Goal: Task Accomplishment & Management: Manage account settings

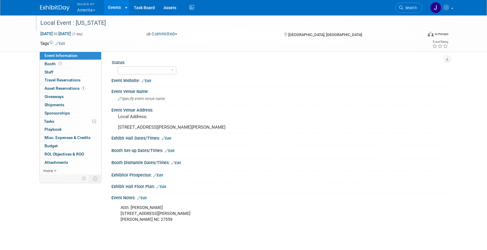
click at [114, 24] on div "Local Event : North Carolina" at bounding box center [225, 23] width 375 height 11
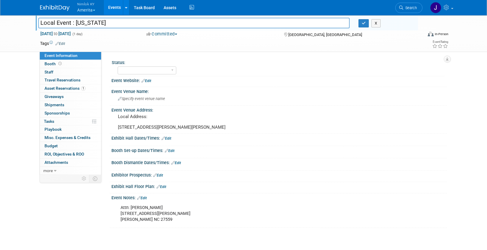
drag, startPoint x: 115, startPoint y: 23, endPoint x: 35, endPoint y: 20, distance: 80.5
click at [35, 20] on div "Local Event : North Carolina" at bounding box center [194, 23] width 320 height 9
click at [144, 24] on input "Local Event : North Carolina" at bounding box center [193, 23] width 311 height 10
type input "Local Event : North Carolina #2558635"
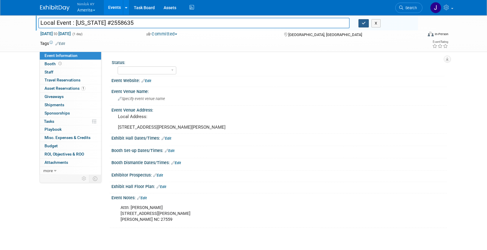
click at [362, 23] on icon "button" at bounding box center [364, 23] width 4 height 4
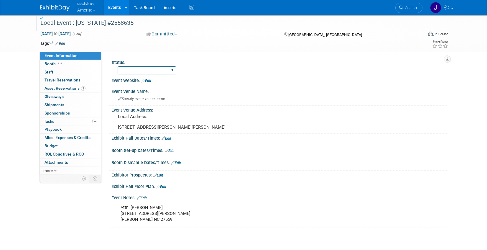
click at [149, 71] on select "Complete Preparing Shipment Shipping to Rep/AdvWH Waiting on RTN Shipment" at bounding box center [147, 70] width 59 height 8
select select "Preparing Shipment"
click at [118, 66] on select "Complete Preparing Shipment Shipping to Rep/AdvWH Waiting on RTN Shipment" at bounding box center [147, 70] width 59 height 8
drag, startPoint x: 113, startPoint y: 23, endPoint x: 38, endPoint y: 21, distance: 75.2
click at [38, 21] on div "Local Event : North Carolina #2558635" at bounding box center [225, 23] width 375 height 11
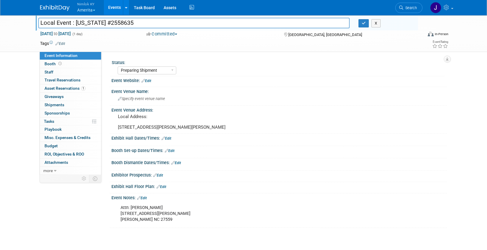
drag, startPoint x: 103, startPoint y: 22, endPoint x: 36, endPoint y: 21, distance: 67.2
click at [36, 21] on div "Local Event : North Carolina #2558635" at bounding box center [194, 23] width 320 height 9
click at [160, 130] on pre "Local Address: 671 Carl Foushee Rd Moncure NC 27559" at bounding box center [181, 122] width 127 height 16
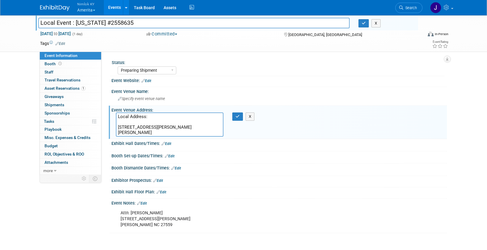
drag, startPoint x: 154, startPoint y: 133, endPoint x: 116, endPoint y: 128, distance: 38.9
click at [116, 128] on textarea "Local Address: 671 Carl Foushee Rd Moncure NC 27559" at bounding box center [170, 124] width 108 height 24
click at [146, 224] on div "Attn: Tammy Foushee 671 Carl Foushee Rd Moncure NC 27559" at bounding box center [249, 219] width 266 height 24
drag, startPoint x: 157, startPoint y: 225, endPoint x: 121, endPoint y: 215, distance: 37.6
click at [121, 215] on div "Attn: Tammy Foushee 671 Carl Foushee Rd Moncure NC 27559" at bounding box center [249, 219] width 266 height 24
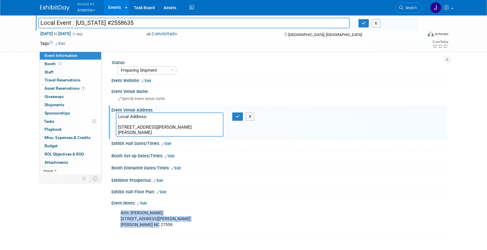
copy div "Attn: Tammy Foushee 671 Carl Foushee Rd Moncure NC 27559"
click at [237, 118] on icon "button" at bounding box center [238, 116] width 4 height 4
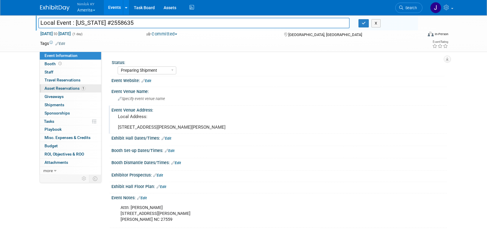
click at [65, 88] on span "Asset Reservations 1" at bounding box center [65, 88] width 41 height 5
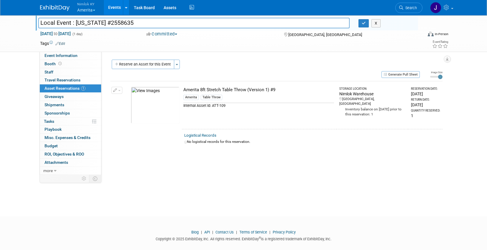
click at [272, 98] on div "Amerita Table Throw" at bounding box center [258, 98] width 151 height 9
drag, startPoint x: 276, startPoint y: 90, endPoint x: 183, endPoint y: 91, distance: 92.9
click at [183, 91] on td "Amerita 8ft Stretch Table Throw (Version 1) #9 Amerita Table Throw Internal Ass…" at bounding box center [259, 105] width 154 height 48
copy div "Amerita 8ft Stretch Table Throw (Version 1) #9"
click at [76, 104] on link "0 Shipments 0" at bounding box center [70, 105] width 61 height 8
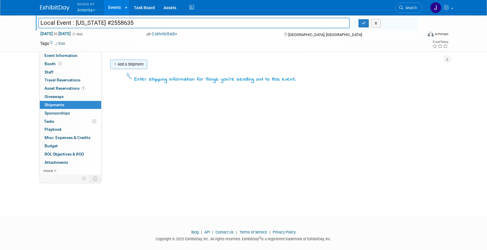
click at [137, 64] on link "Add a Shipment" at bounding box center [128, 64] width 37 height 9
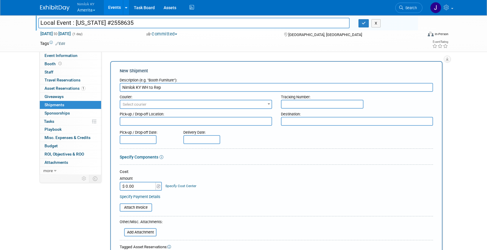
type input "Nimlok KY WH to Rep"
click at [175, 103] on span "Select courier" at bounding box center [195, 104] width 151 height 8
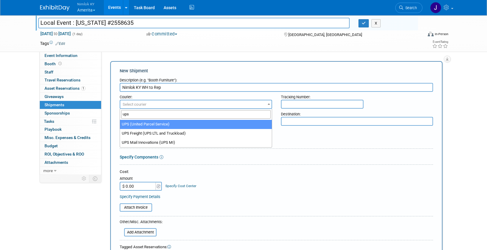
type input "ups"
select select "508"
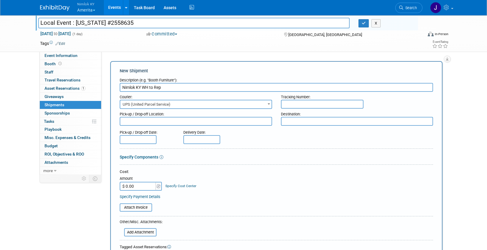
click at [170, 124] on textarea at bounding box center [196, 121] width 152 height 9
type textarea "Nimloke WH"
click at [295, 120] on textarea at bounding box center [357, 121] width 152 height 9
paste textarea "Amerita ATTN: Tammy Foushee 671 Carl Foushee Rd Moncure NC 27559"
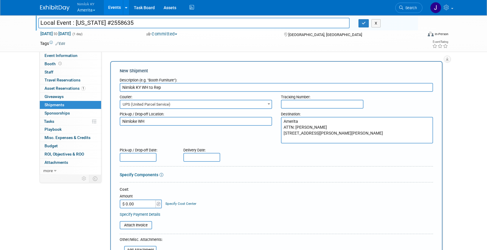
type textarea "Amerita ATTN: Tammy Foushee 671 Carl Foushee Rd Moncure NC 27559"
click at [288, 152] on div "Pick-up / Drop-off Date: Delivery Date:" at bounding box center [276, 153] width 322 height 17
click at [147, 157] on input "text" at bounding box center [138, 157] width 37 height 9
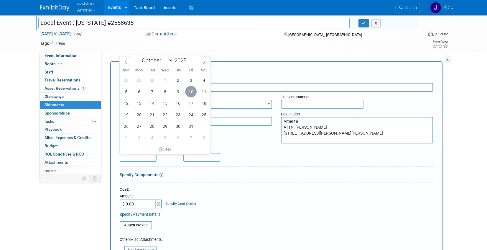
click at [192, 93] on span "10" at bounding box center [190, 91] width 11 height 11
type input "Oct 10, 2025"
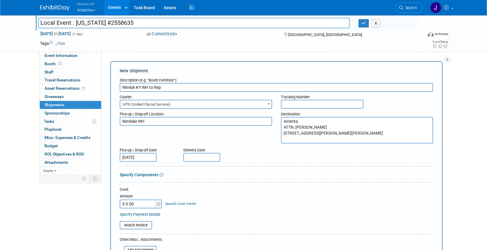
click at [214, 155] on input "text" at bounding box center [201, 157] width 37 height 9
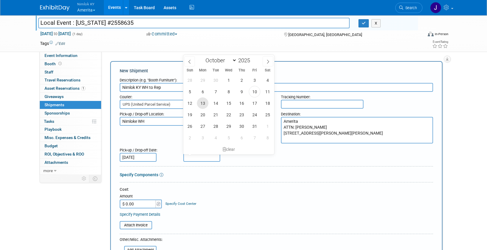
click at [202, 103] on span "13" at bounding box center [202, 102] width 11 height 11
type input "Oct 13, 2025"
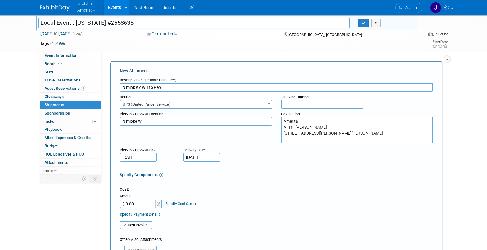
click at [242, 191] on div "Cost:" at bounding box center [276, 190] width 313 height 6
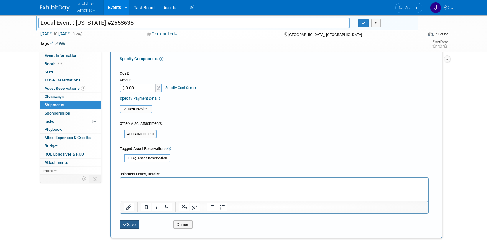
click at [132, 224] on button "Save" at bounding box center [129, 224] width 19 height 8
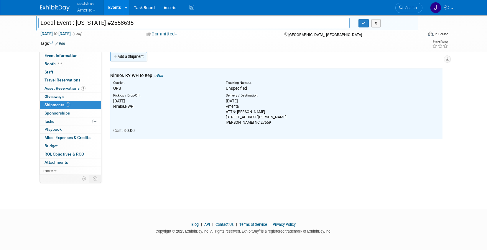
click at [128, 54] on link "Add a Shipment" at bounding box center [128, 56] width 37 height 9
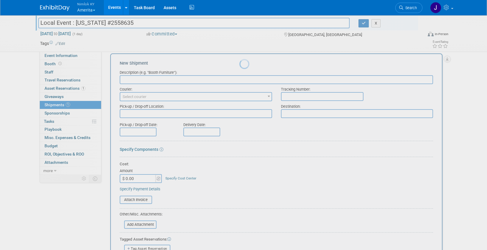
scroll to position [0, 0]
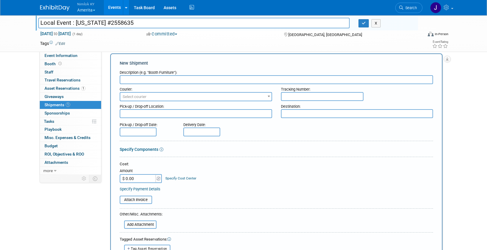
click at [162, 81] on input "text" at bounding box center [276, 79] width 313 height 9
type input "Rep to Nimlok WH"
click at [164, 100] on span "Select courier" at bounding box center [195, 97] width 151 height 8
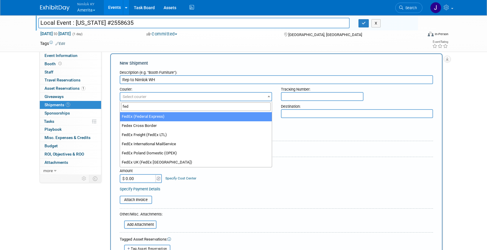
type input "fed"
select select "206"
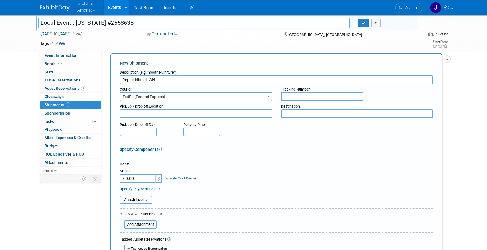
click at [160, 117] on textarea at bounding box center [196, 113] width 152 height 9
paste textarea "Amerita ATTN: Tammy Foushee 671 Carl Foushee Rd Moncure NC 27559"
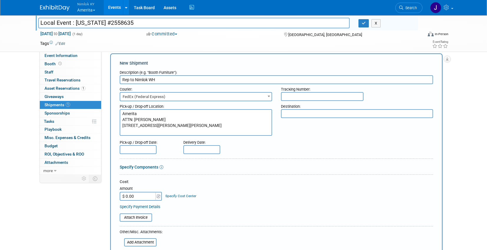
type textarea "Amerita ATTN: Tammy Foushee 671 Carl Foushee Rd Moncure NC 27559"
click at [302, 112] on textarea at bounding box center [357, 113] width 152 height 9
type textarea "Nimlok WH"
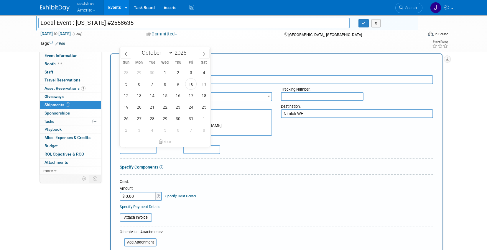
click at [139, 147] on input "text" at bounding box center [138, 149] width 37 height 9
click at [164, 97] on span "15" at bounding box center [164, 95] width 11 height 11
type input "Oct 15, 2025"
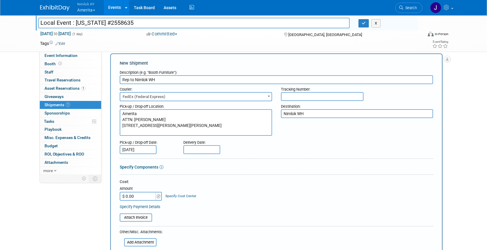
click at [201, 149] on input "text" at bounding box center [201, 149] width 37 height 9
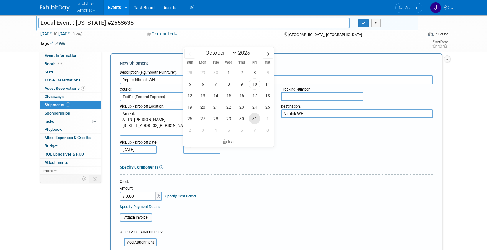
click at [255, 120] on span "31" at bounding box center [254, 118] width 11 height 11
type input "Oct 31, 2025"
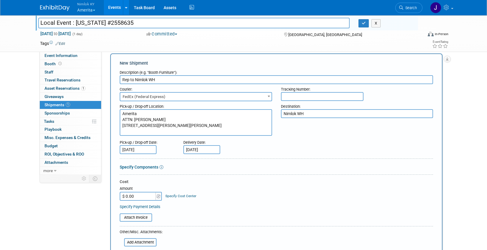
click at [240, 183] on div "Cost:" at bounding box center [276, 182] width 313 height 6
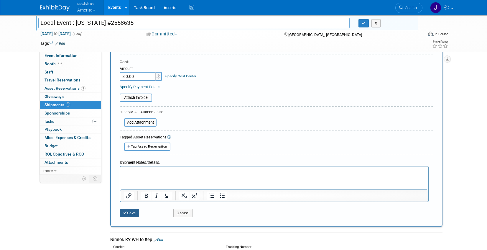
click at [134, 211] on button "Save" at bounding box center [129, 213] width 19 height 8
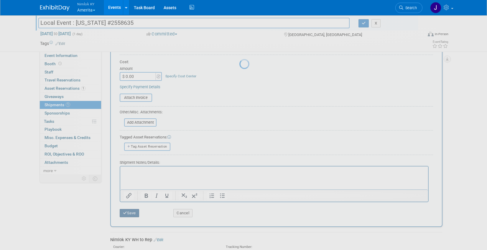
scroll to position [32, 0]
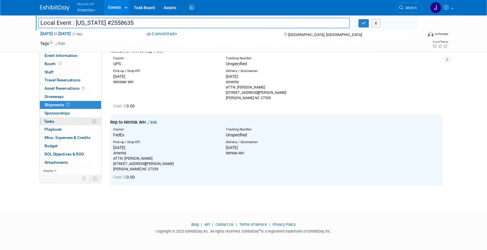
click at [63, 120] on link "0% Tasks 0%" at bounding box center [70, 121] width 61 height 8
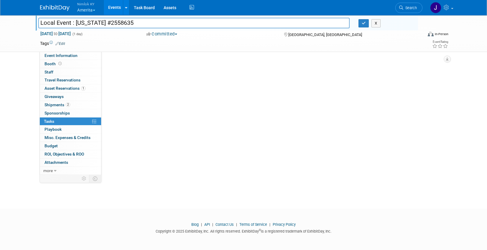
scroll to position [0, 0]
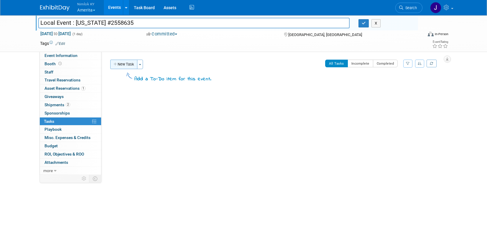
click at [129, 65] on button "New Task" at bounding box center [123, 64] width 27 height 9
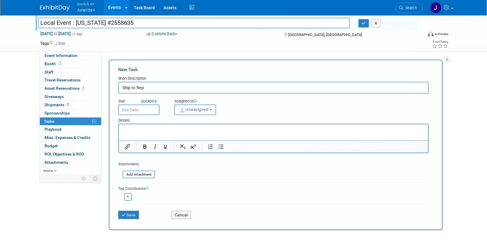
type input "Ship to Rep"
click at [139, 112] on body "Nimlok KY Amerita Explore: My Workspaces 49 Go to Workspace: Accurate Perforati…" at bounding box center [243, 125] width 487 height 250
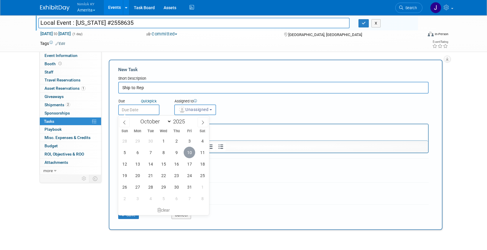
click at [191, 153] on span "10" at bounding box center [189, 152] width 11 height 11
type input "Oct 10, 2025"
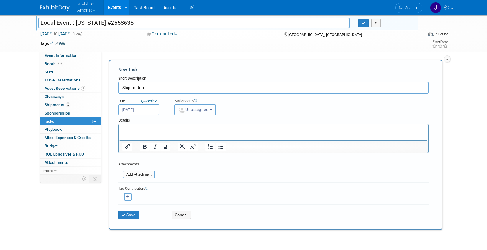
click at [195, 110] on span "Unassigned" at bounding box center [193, 109] width 30 height 5
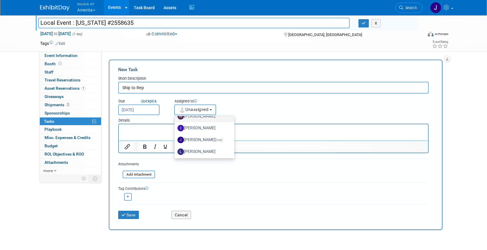
scroll to position [31, 0]
drag, startPoint x: 210, startPoint y: 141, endPoint x: 208, endPoint y: 144, distance: 3.8
click at [216, 141] on span "(me)" at bounding box center [219, 139] width 7 height 4
click at [175, 141] on input "Jamie Dunn (me)" at bounding box center [174, 139] width 4 height 4
select select "6959d863-ee32-42c4-bffe-2330cab25484"
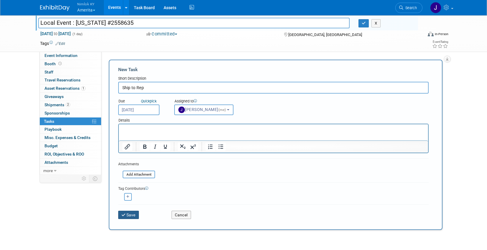
click at [135, 216] on button "Save" at bounding box center [128, 215] width 21 height 8
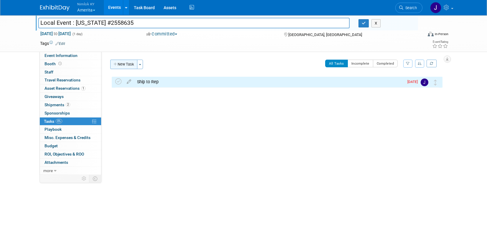
click at [129, 63] on button "New Task" at bounding box center [123, 64] width 27 height 9
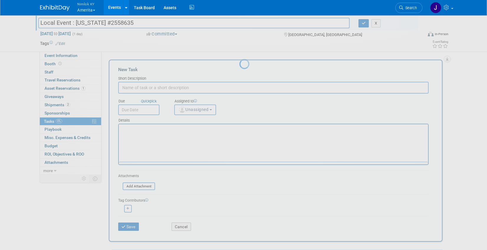
scroll to position [0, 0]
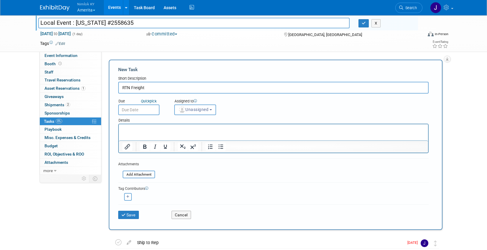
type input "RTN Freight"
click at [139, 111] on input "text" at bounding box center [138, 109] width 41 height 11
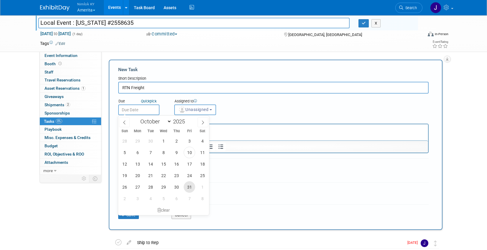
click at [189, 187] on span "31" at bounding box center [189, 186] width 11 height 11
type input "Oct 31, 2025"
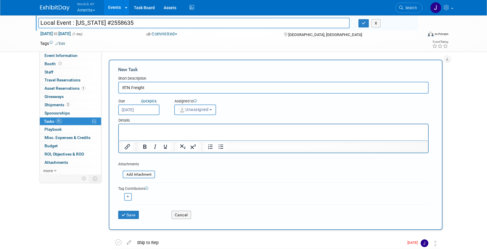
click at [199, 111] on span "Unassigned" at bounding box center [193, 109] width 30 height 5
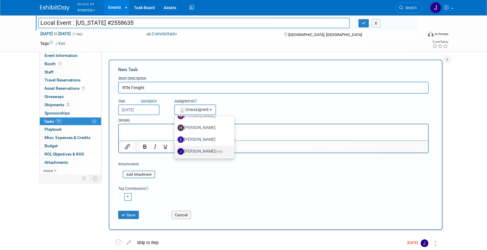
scroll to position [21, 0]
click at [216, 148] on span "(me)" at bounding box center [219, 150] width 7 height 4
click at [175, 148] on input "Jamie Dunn (me)" at bounding box center [174, 149] width 4 height 4
select select "6959d863-ee32-42c4-bffe-2330cab25484"
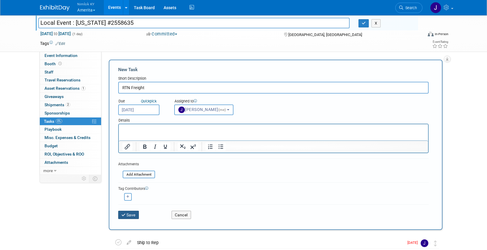
click at [129, 215] on button "Save" at bounding box center [128, 215] width 21 height 8
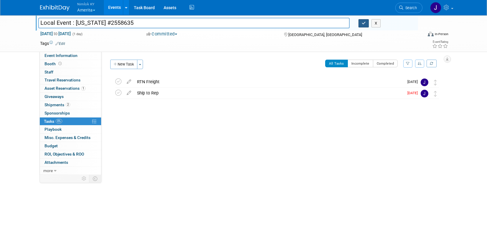
click at [363, 23] on icon "button" at bounding box center [364, 23] width 4 height 4
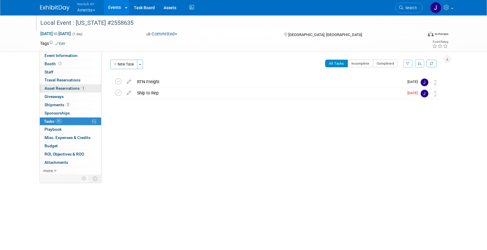
click at [75, 89] on span "Asset Reservations 1" at bounding box center [65, 88] width 41 height 5
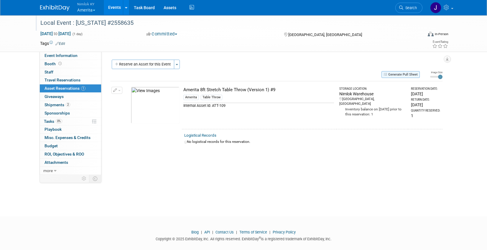
click at [392, 71] on button "Generate Pull Sheet" at bounding box center [401, 74] width 38 height 7
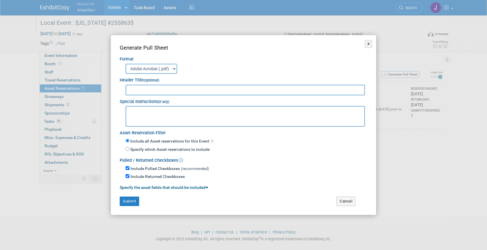
click at [295, 91] on input "text" at bounding box center [245, 90] width 239 height 11
type input "2558635"
click at [131, 199] on button "Submit" at bounding box center [129, 200] width 19 height 9
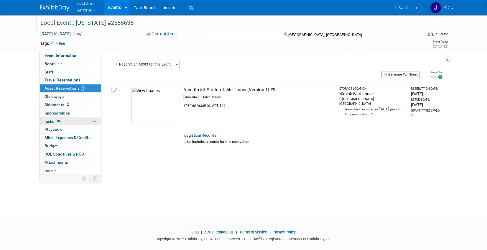
click at [67, 121] on link "0% Tasks 0%" at bounding box center [70, 121] width 61 height 8
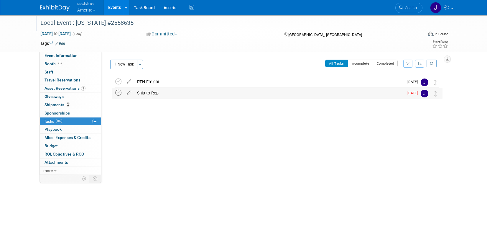
click at [117, 92] on icon at bounding box center [118, 93] width 6 height 6
click at [70, 106] on link "2 Shipments 2" at bounding box center [70, 105] width 61 height 8
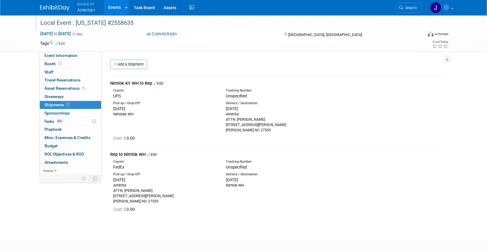
click at [163, 82] on link "Edit" at bounding box center [159, 83] width 10 height 4
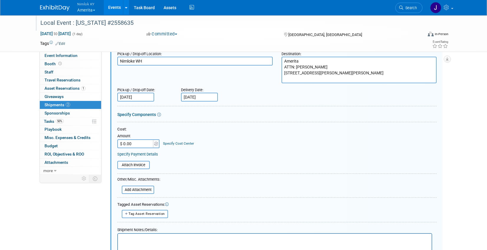
scroll to position [146, 0]
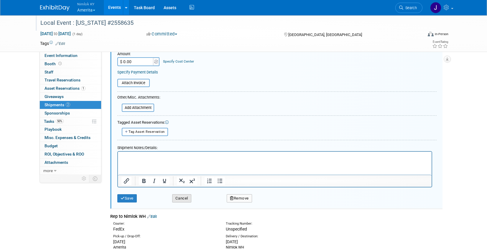
click at [180, 198] on button "Cancel" at bounding box center [181, 198] width 19 height 8
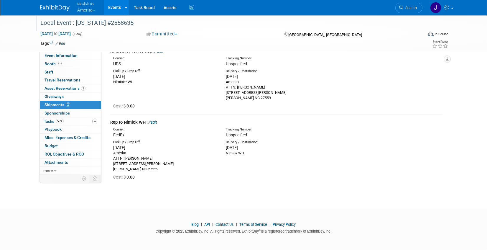
click at [157, 123] on link "Edit" at bounding box center [152, 122] width 10 height 4
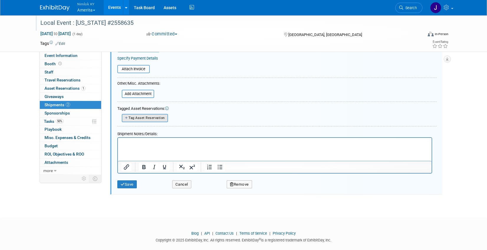
scroll to position [235, 0]
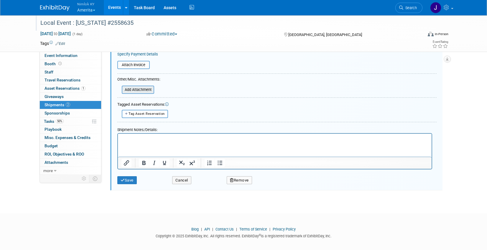
click at [146, 90] on input "file" at bounding box center [118, 89] width 70 height 7
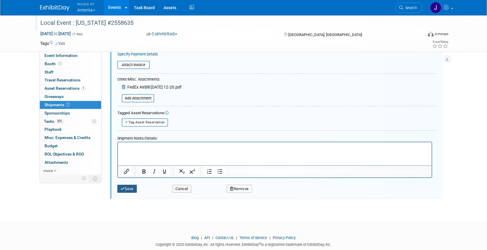
click at [135, 190] on button "Save" at bounding box center [126, 189] width 19 height 8
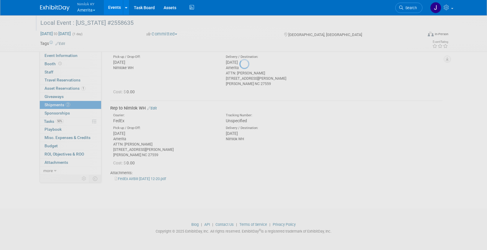
scroll to position [46, 0]
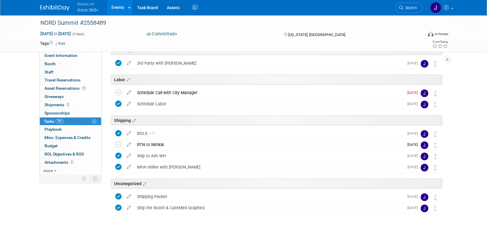
click at [120, 6] on link "Events" at bounding box center [118, 7] width 22 height 15
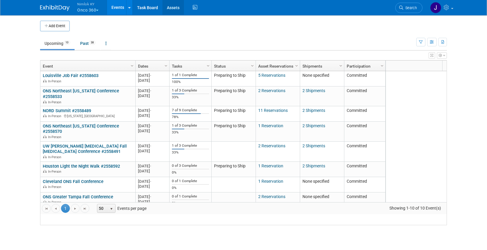
click at [173, 7] on link "Assets" at bounding box center [173, 7] width 22 height 15
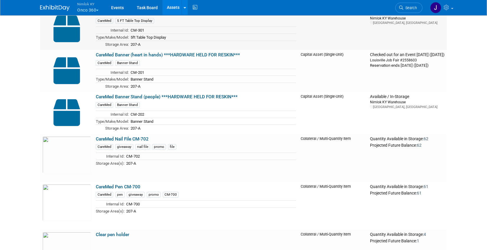
scroll to position [176, 0]
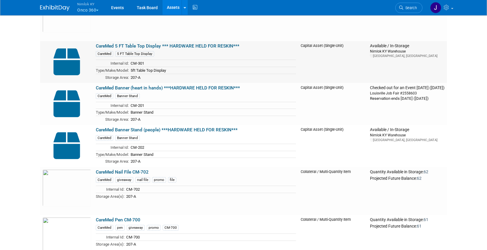
click at [195, 45] on link "CareMed 5 FT Table Top Display *** HARDWARE HELD FOR RESKIN***" at bounding box center [168, 45] width 144 height 5
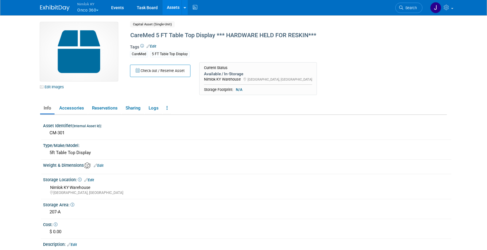
click at [80, 62] on img at bounding box center [79, 51] width 78 height 59
click at [118, 6] on link "Events" at bounding box center [118, 7] width 22 height 15
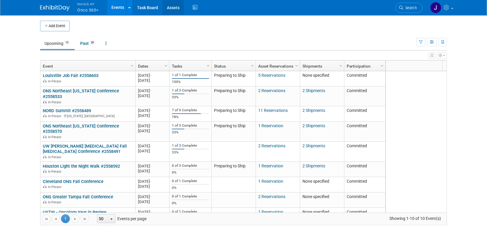
click at [175, 8] on link "Assets" at bounding box center [173, 7] width 22 height 15
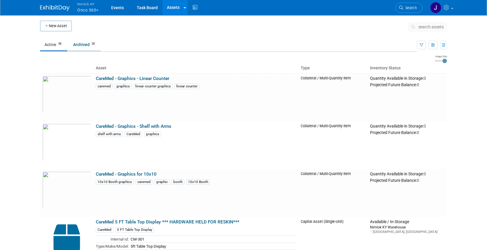
click at [86, 45] on link "Archived 28" at bounding box center [85, 44] width 32 height 11
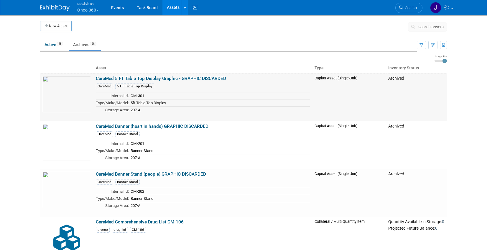
click at [148, 79] on link "CareMed 5 FT Table Top Display Graphic - GRAPHIC DISCARDED" at bounding box center [161, 78] width 130 height 5
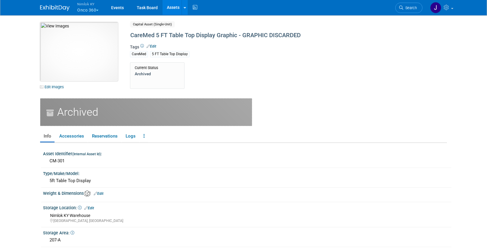
click at [68, 57] on img at bounding box center [79, 51] width 78 height 59
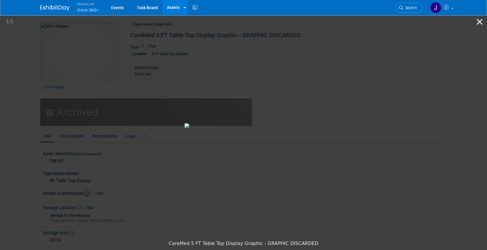
click at [480, 23] on button "Close gallery" at bounding box center [479, 22] width 15 height 14
